Goal: Navigation & Orientation: Find specific page/section

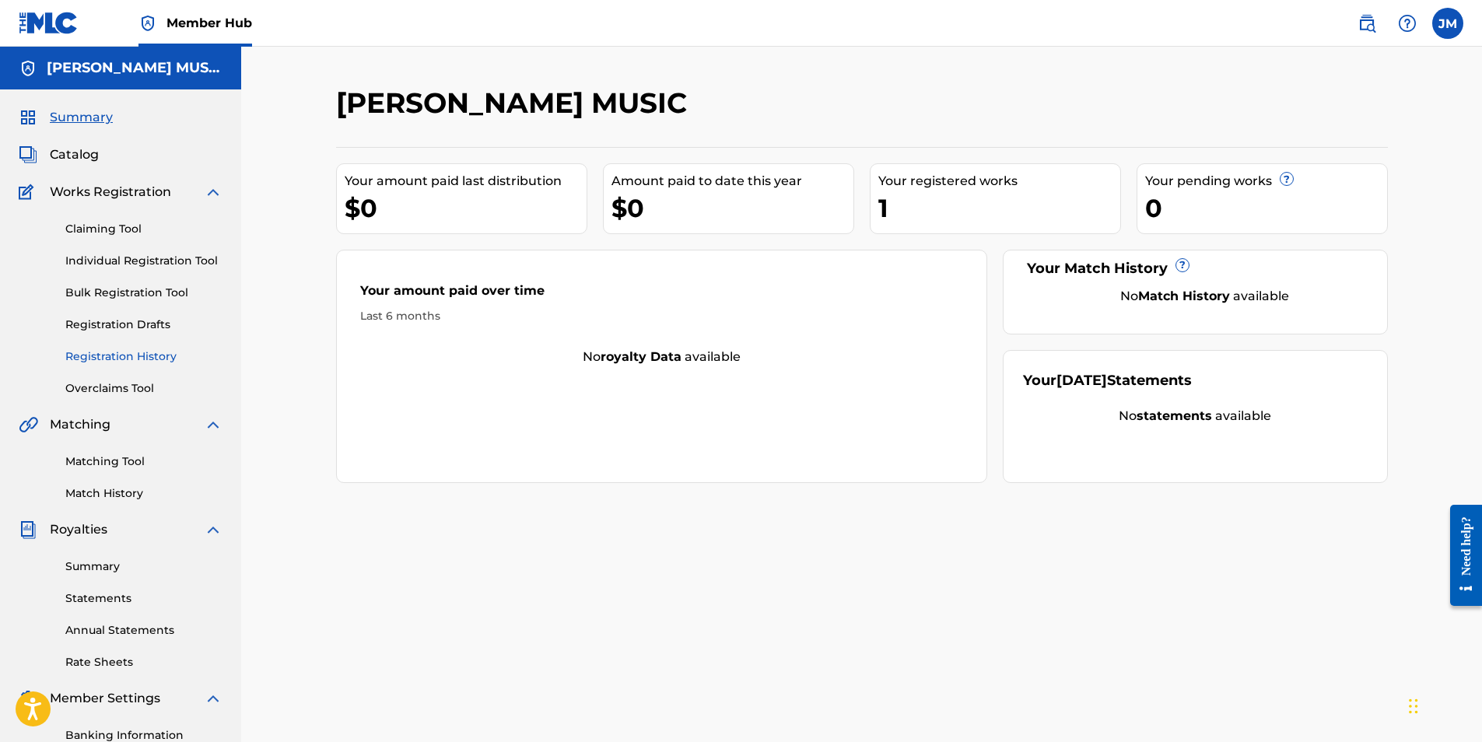
click at [131, 357] on link "Registration History" at bounding box center [143, 357] width 157 height 16
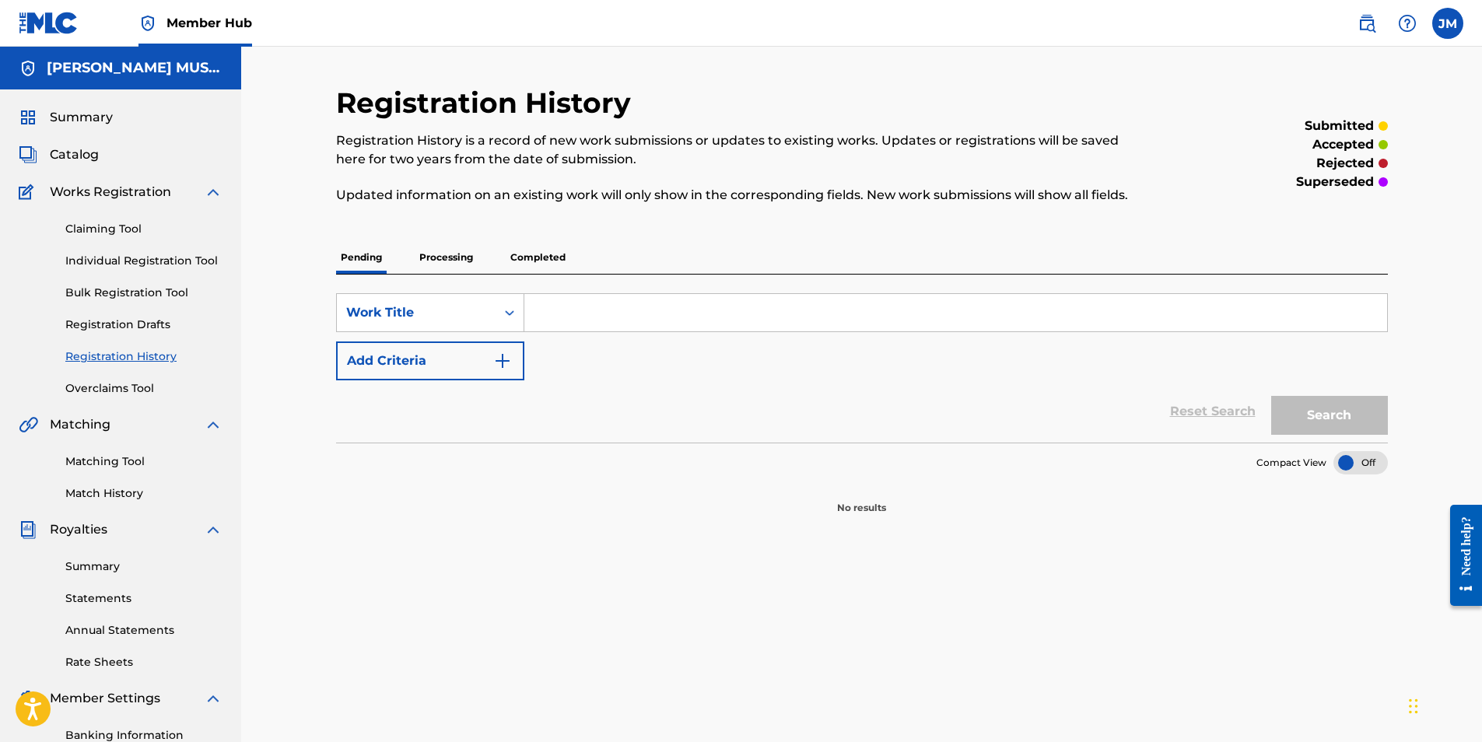
click at [131, 357] on link "Registration History" at bounding box center [143, 357] width 157 height 16
click at [109, 233] on link "Claiming Tool" at bounding box center [143, 229] width 157 height 16
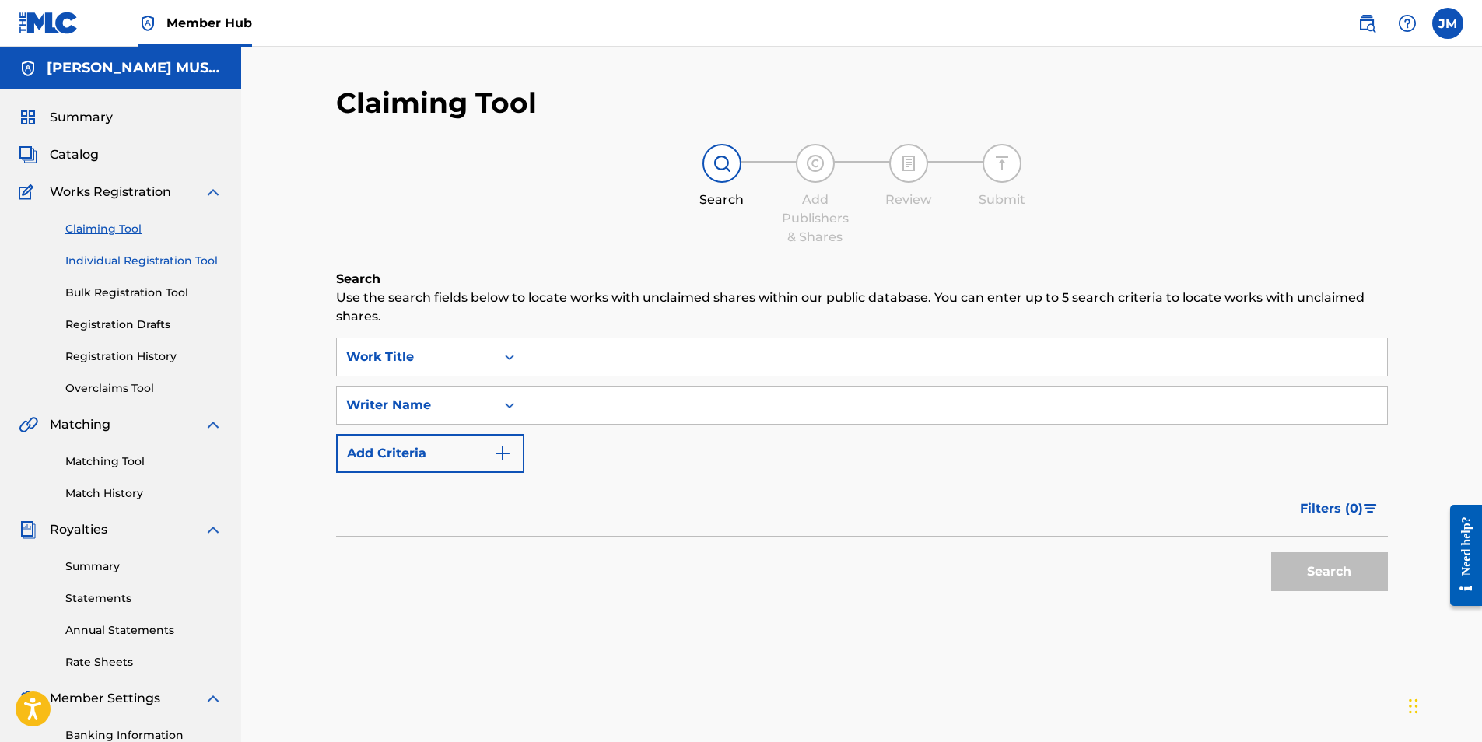
click at [110, 257] on link "Individual Registration Tool" at bounding box center [143, 261] width 157 height 16
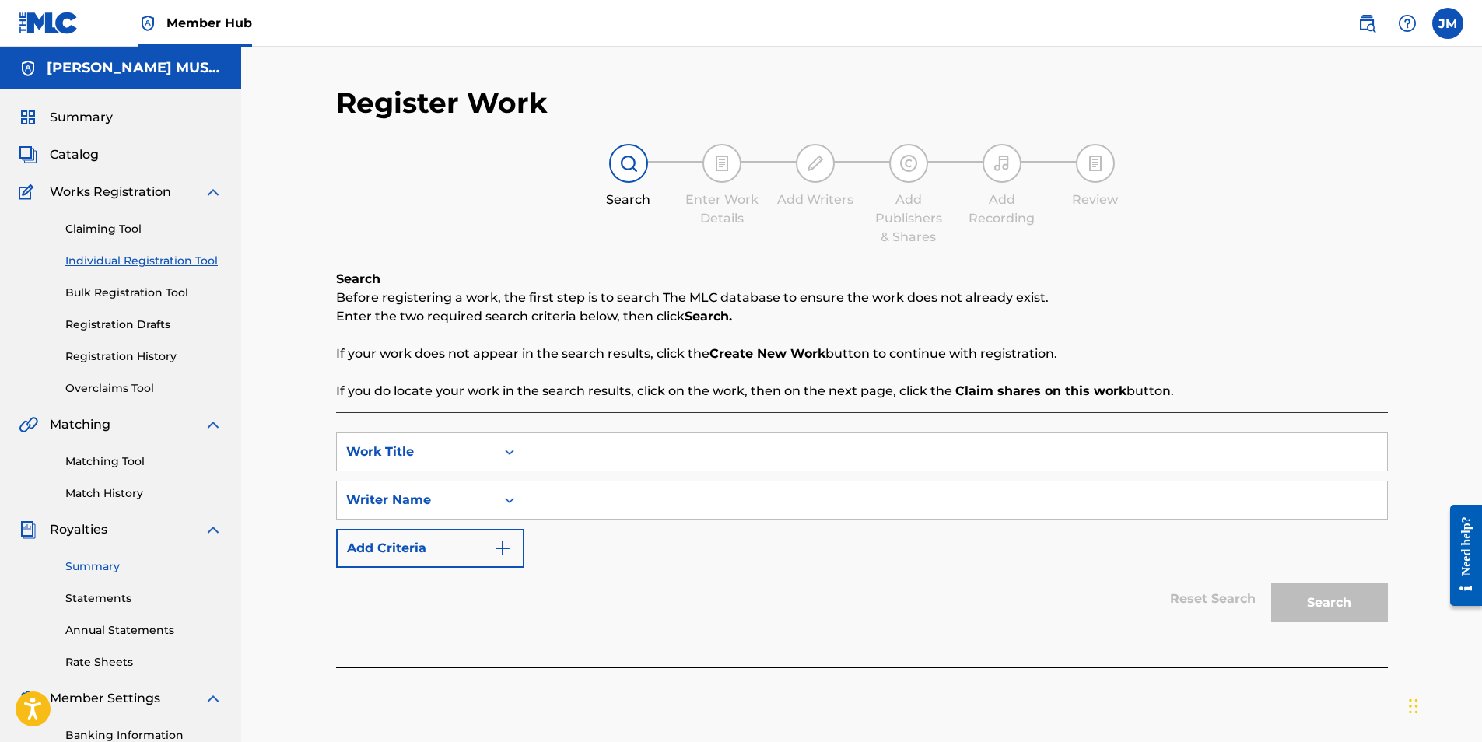
click at [100, 563] on link "Summary" at bounding box center [143, 567] width 157 height 16
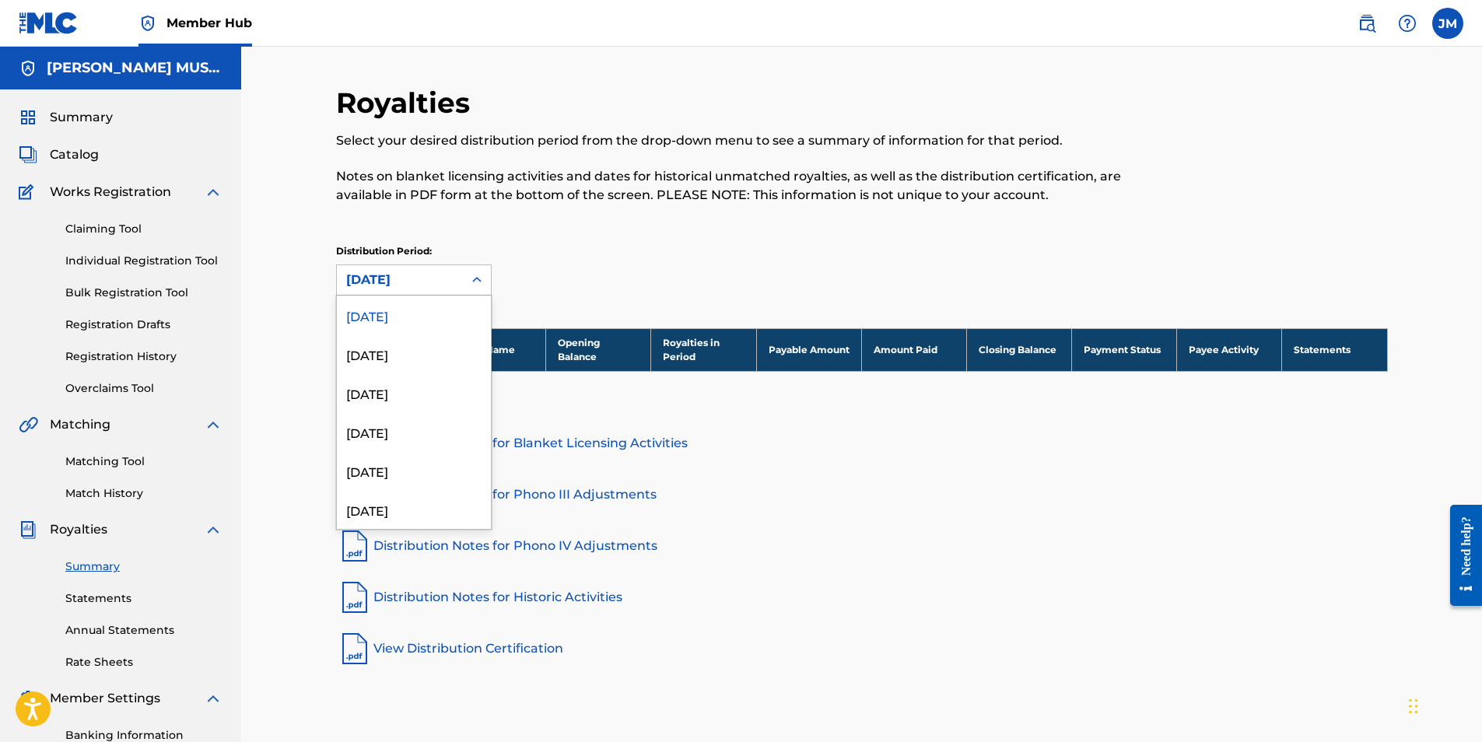
click at [479, 278] on icon at bounding box center [476, 279] width 9 height 5
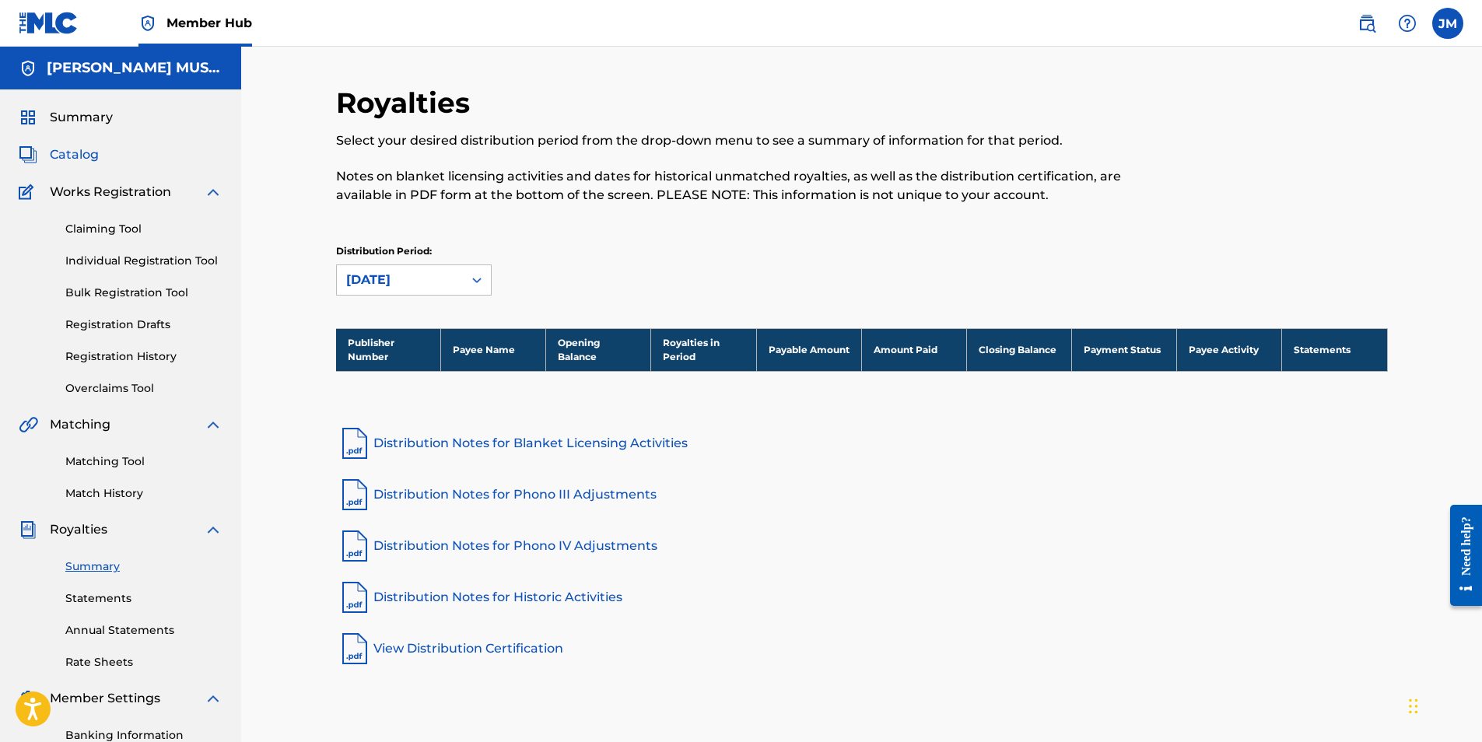
click at [75, 156] on span "Catalog" at bounding box center [74, 154] width 49 height 19
